Goal: Task Accomplishment & Management: Manage account settings

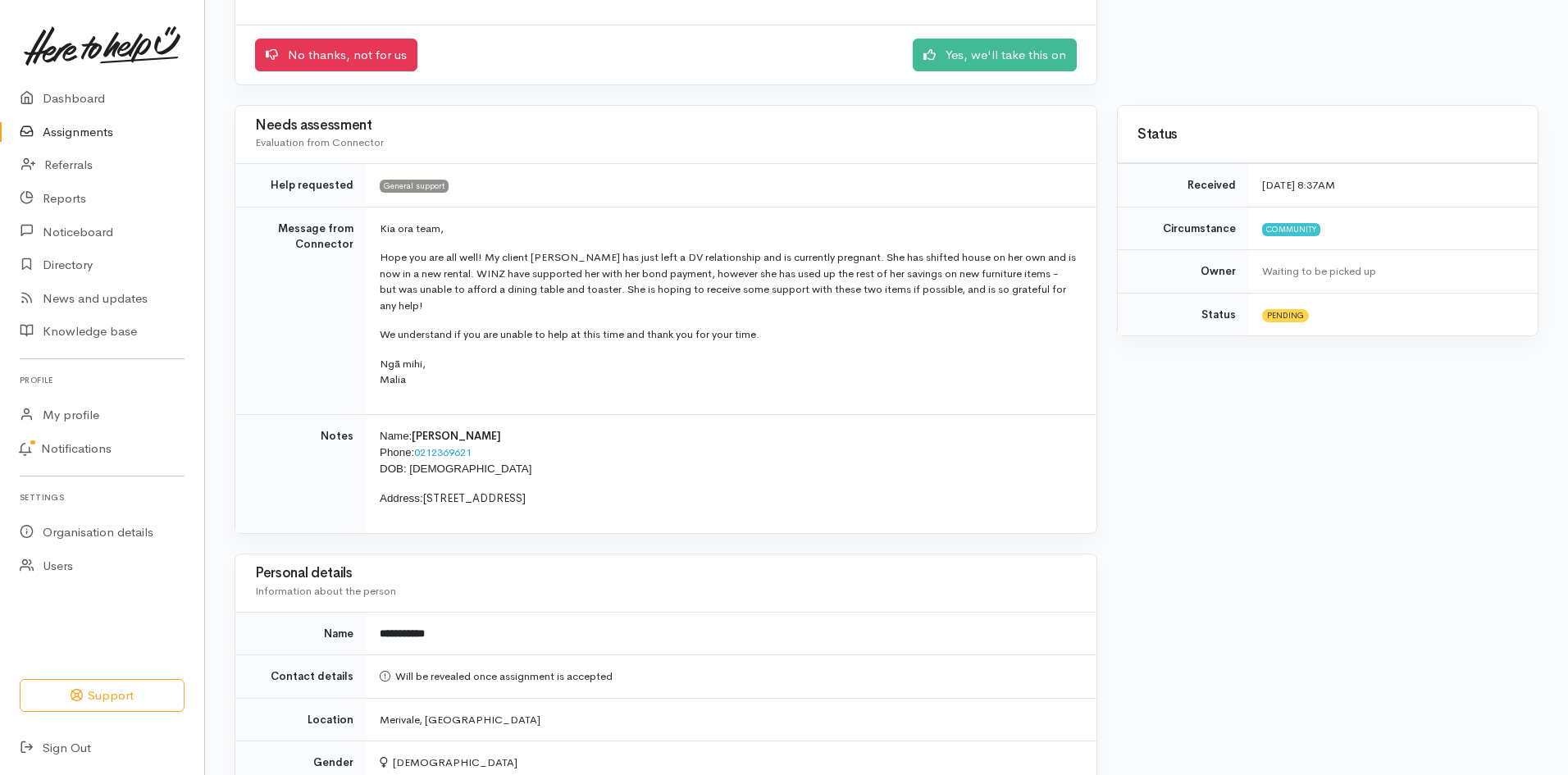
scroll to position [244, 0]
click at [1002, 55] on link "Yes, we'll take this on" at bounding box center [994, 52] width 164 height 34
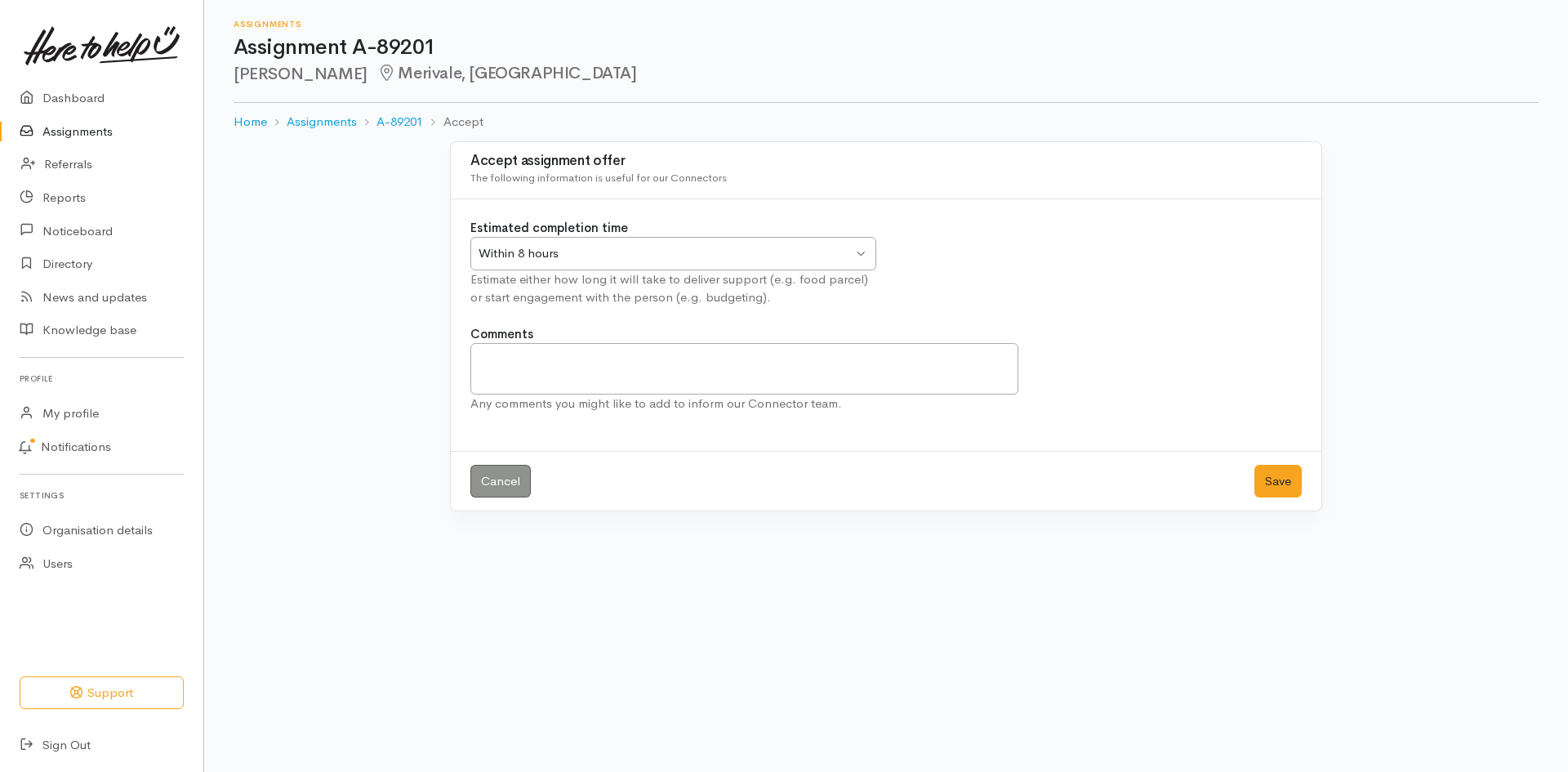
click at [865, 242] on div "Within 8 hours Within 8 hours" at bounding box center [674, 254] width 406 height 34
click at [1290, 472] on button "Save" at bounding box center [1278, 482] width 47 height 34
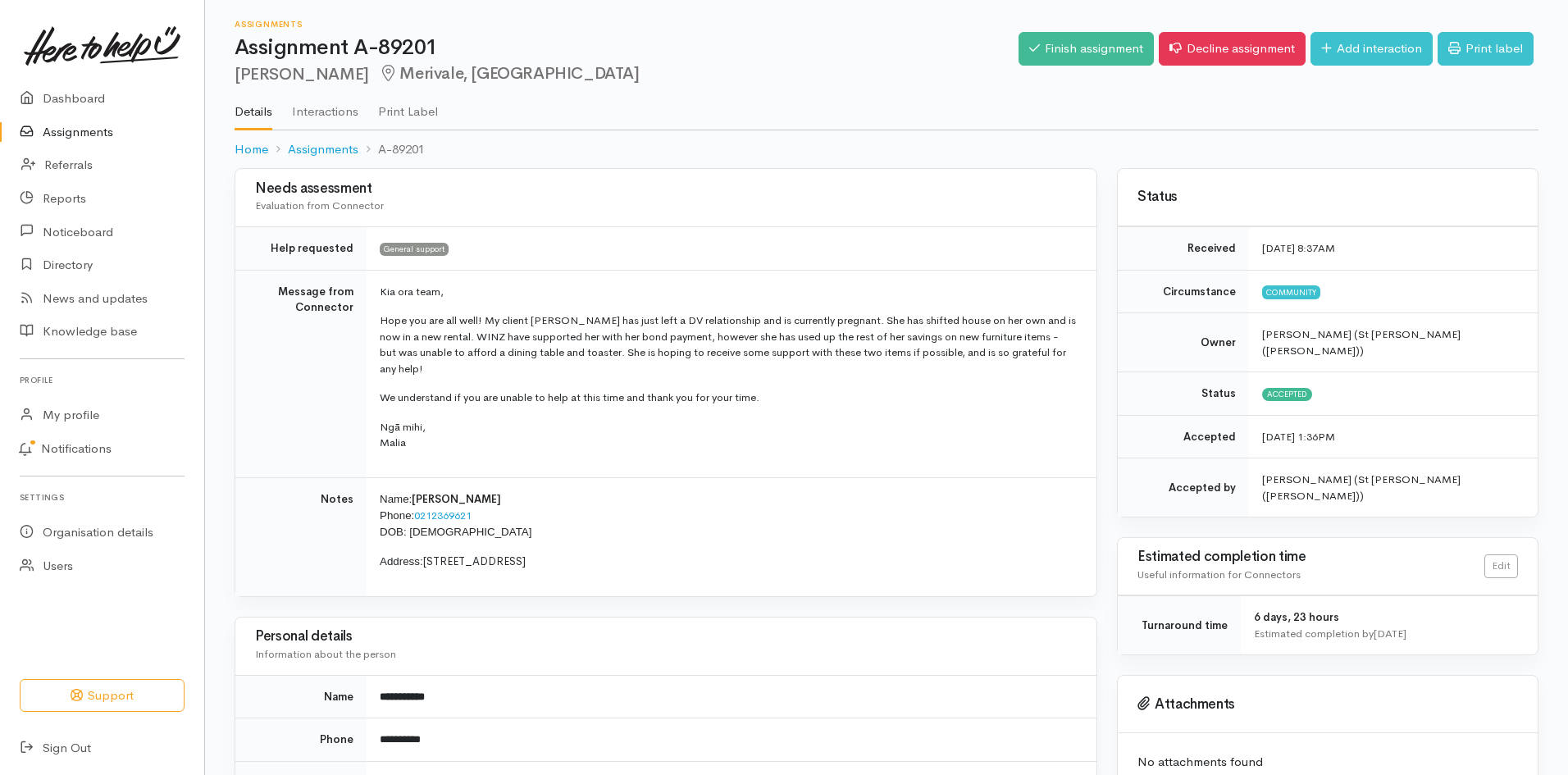
click at [69, 117] on link "Assignments" at bounding box center [102, 132] width 204 height 34
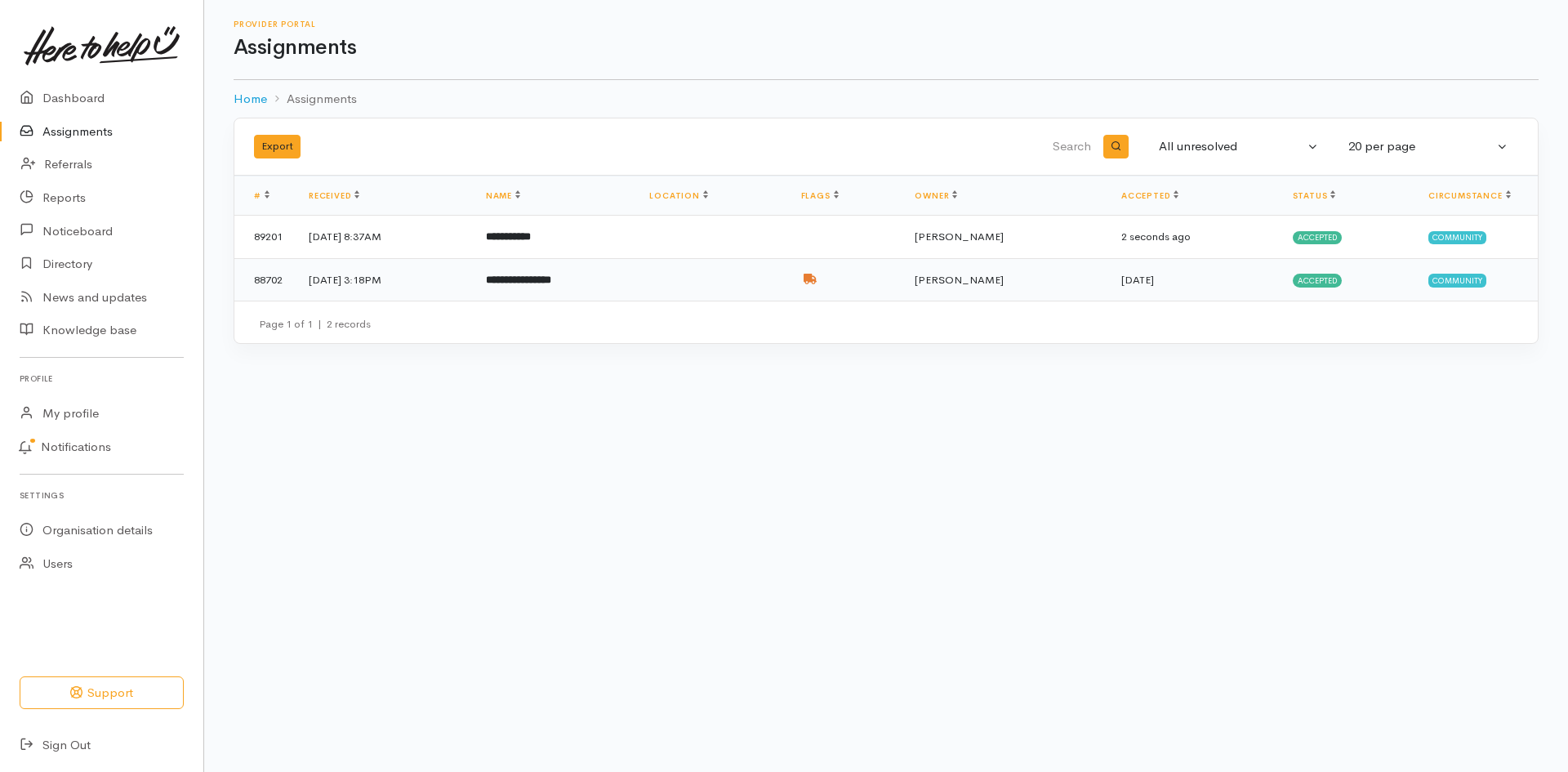
click at [473, 282] on td "11 Sep 2025, 3:18PM" at bounding box center [384, 280] width 177 height 43
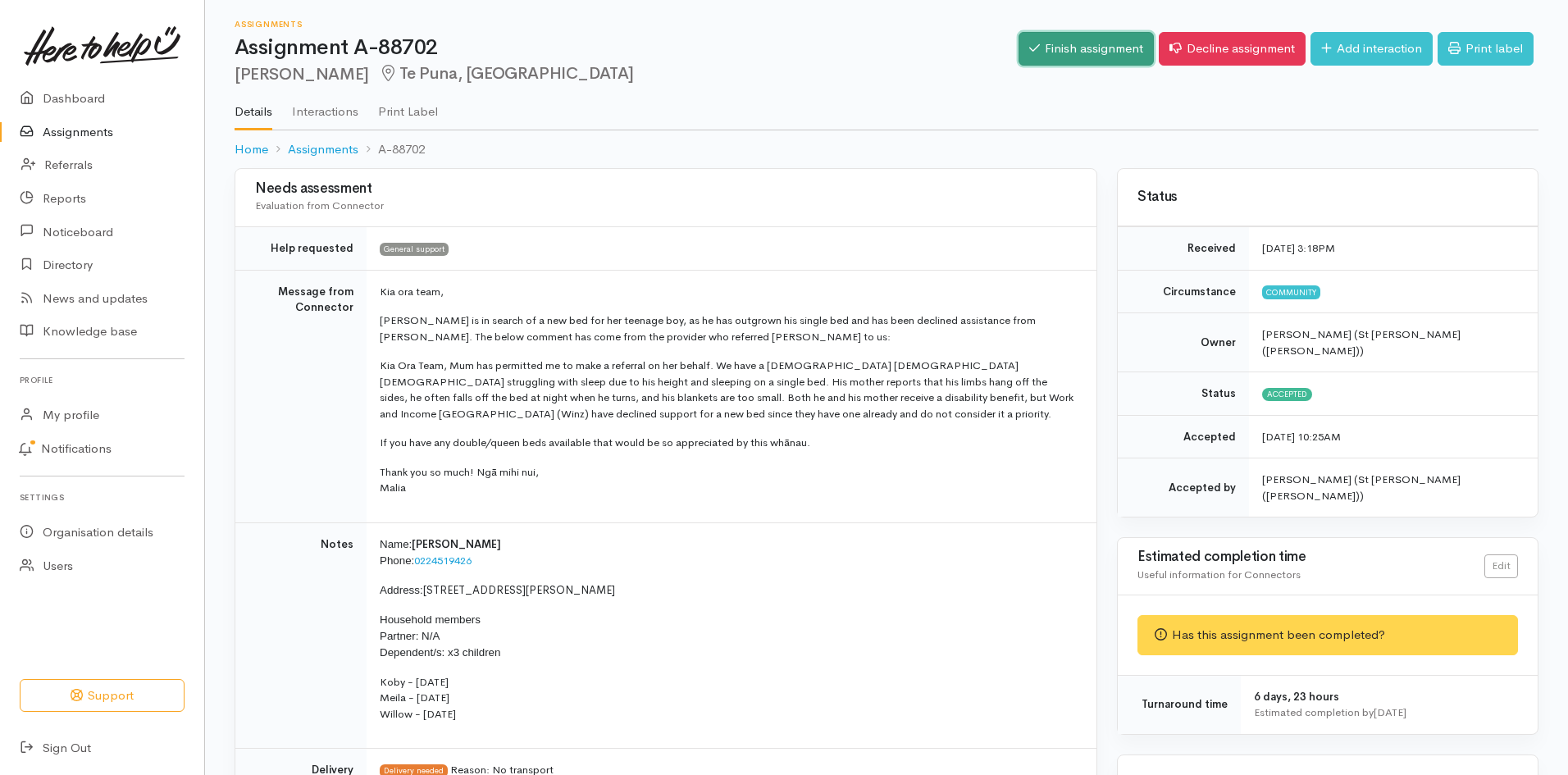
click at [1087, 43] on link "Finish assignment" at bounding box center [1086, 49] width 135 height 34
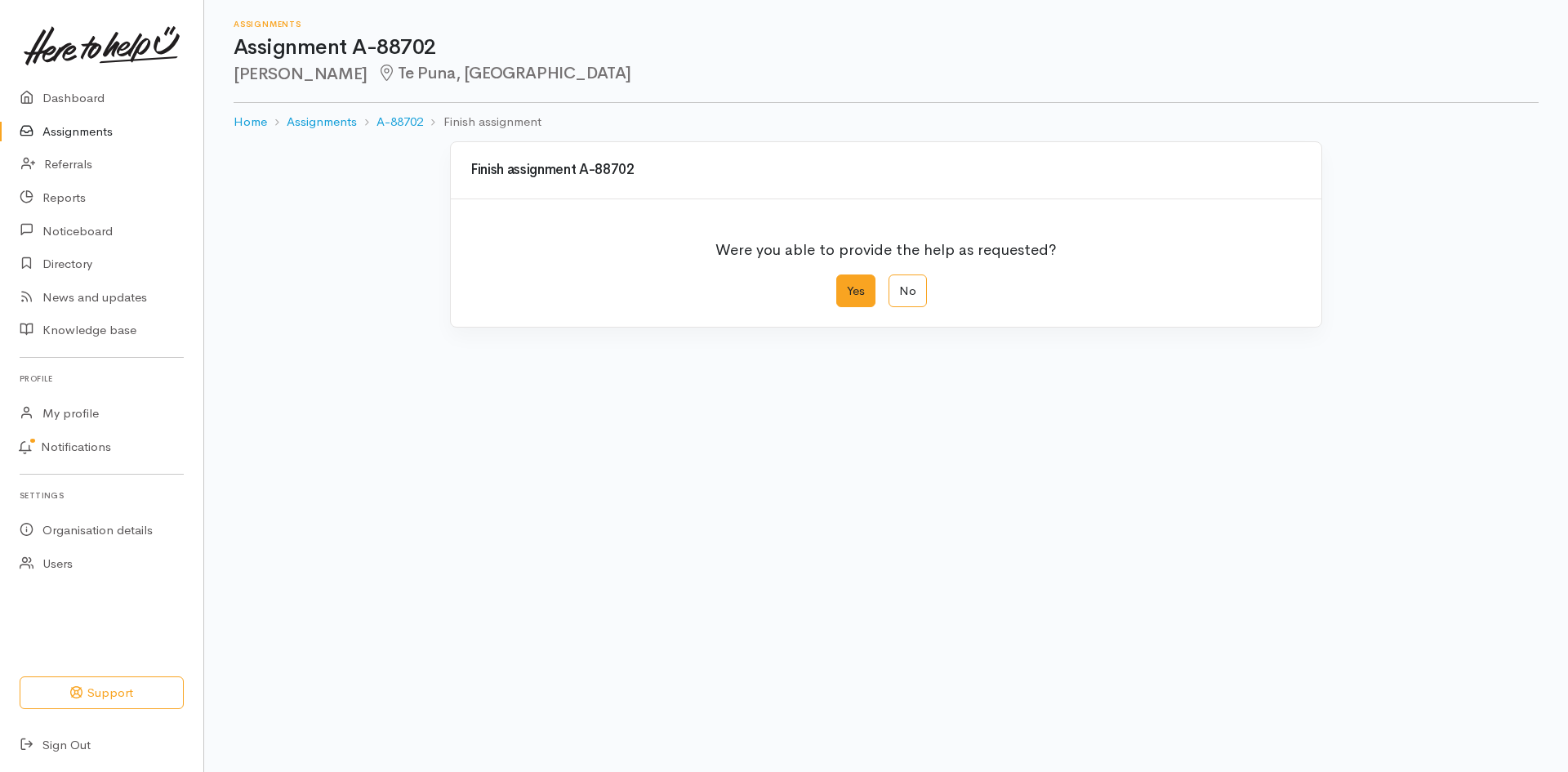
click at [845, 296] on label "Yes" at bounding box center [856, 292] width 39 height 34
click at [845, 285] on input "Yes" at bounding box center [842, 280] width 11 height 11
radio input "true"
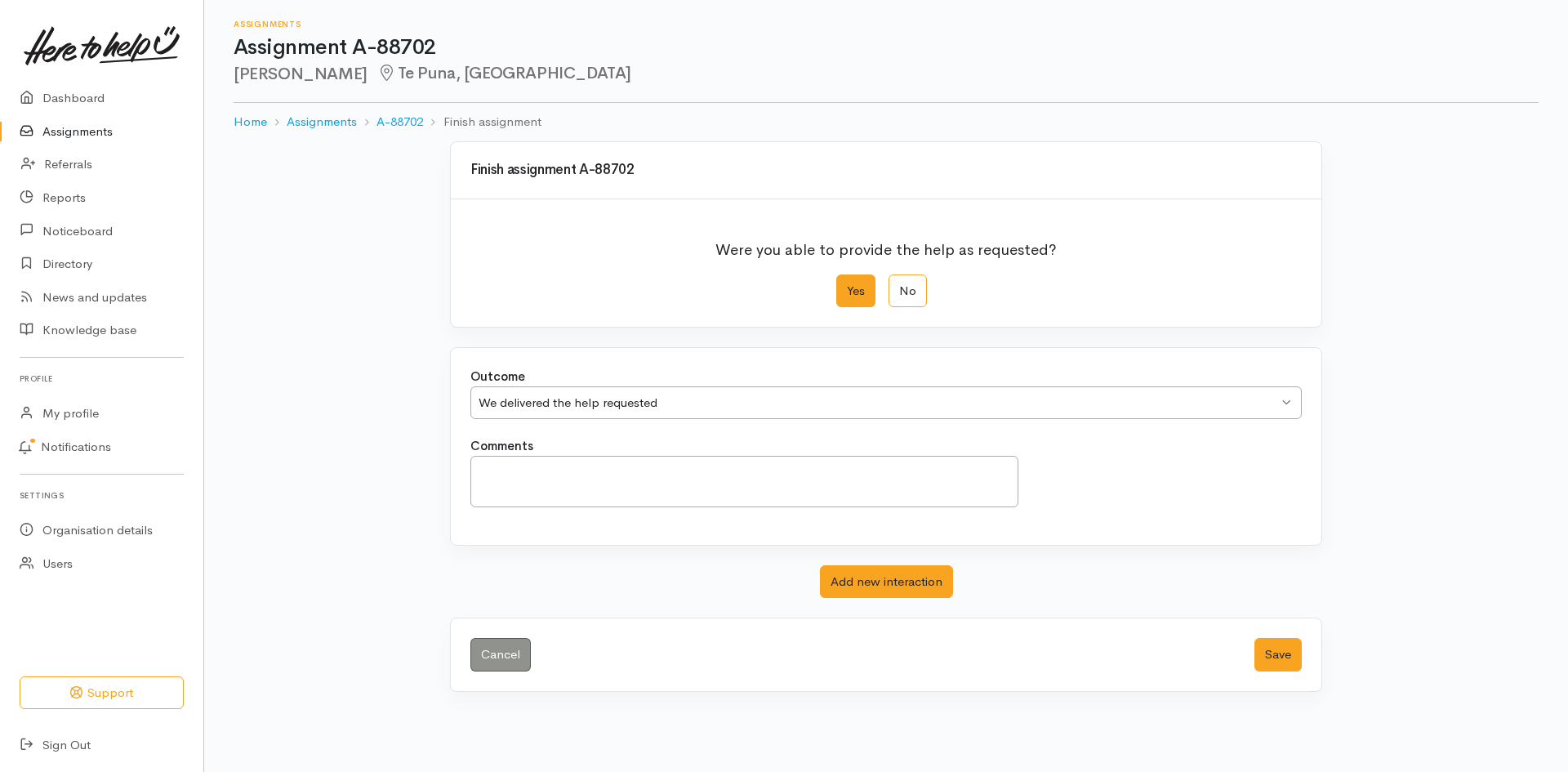
click at [849, 283] on label "Yes" at bounding box center [856, 292] width 39 height 34
click at [847, 283] on input "Yes" at bounding box center [842, 280] width 11 height 11
click at [847, 288] on label "Yes" at bounding box center [856, 292] width 39 height 34
click at [847, 285] on input "Yes" at bounding box center [842, 280] width 11 height 11
click at [1278, 655] on button "Save" at bounding box center [1278, 655] width 47 height 34
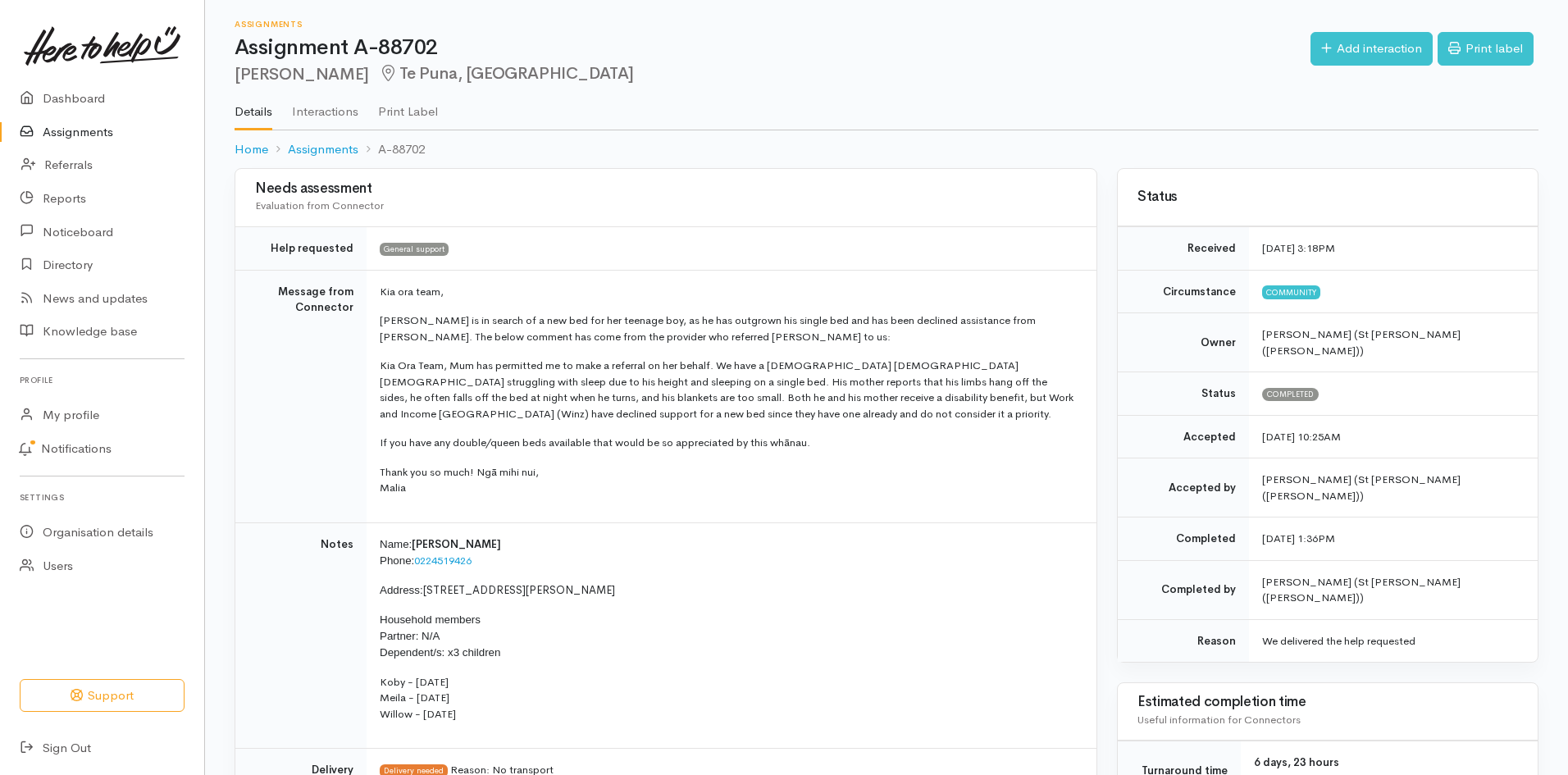
click at [55, 125] on link "Assignments" at bounding box center [102, 132] width 204 height 34
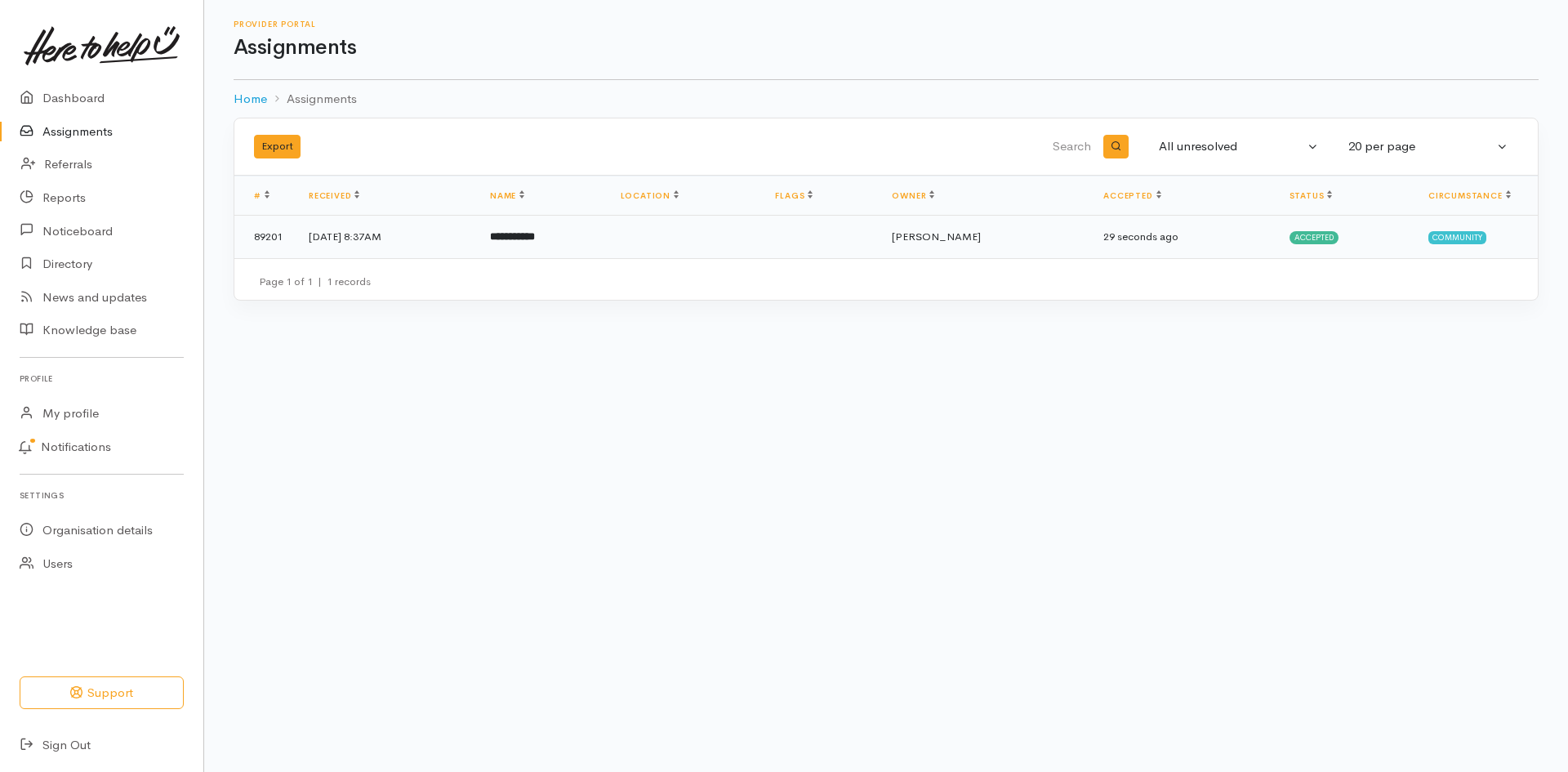
click at [608, 239] on td "**********" at bounding box center [542, 237] width 131 height 43
